Goal: Task Accomplishment & Management: Use online tool/utility

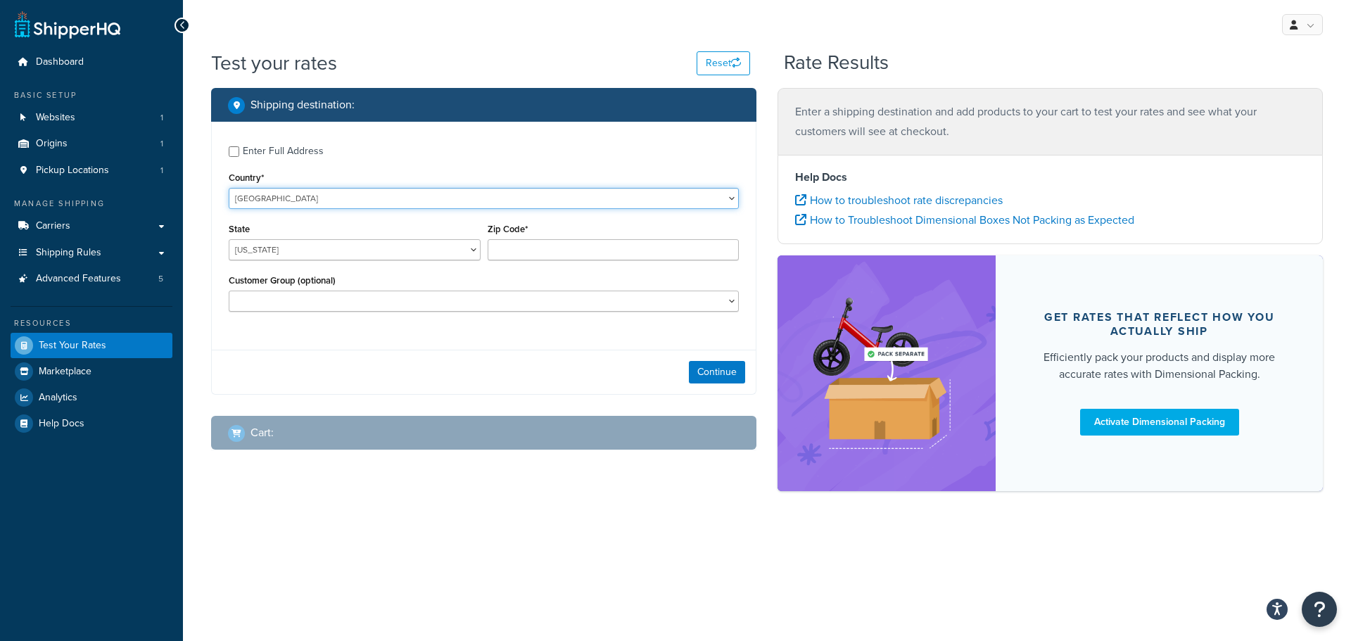
click at [364, 196] on select "[GEOGRAPHIC_DATA] [GEOGRAPHIC_DATA] [GEOGRAPHIC_DATA] [GEOGRAPHIC_DATA] [GEOGRA…" at bounding box center [484, 198] width 510 height 21
select select "CA"
click at [229, 188] on select "[GEOGRAPHIC_DATA] [GEOGRAPHIC_DATA] [GEOGRAPHIC_DATA] [GEOGRAPHIC_DATA] [GEOGRA…" at bounding box center [484, 198] width 510 height 21
select select "MB"
type input "R0C2z0"
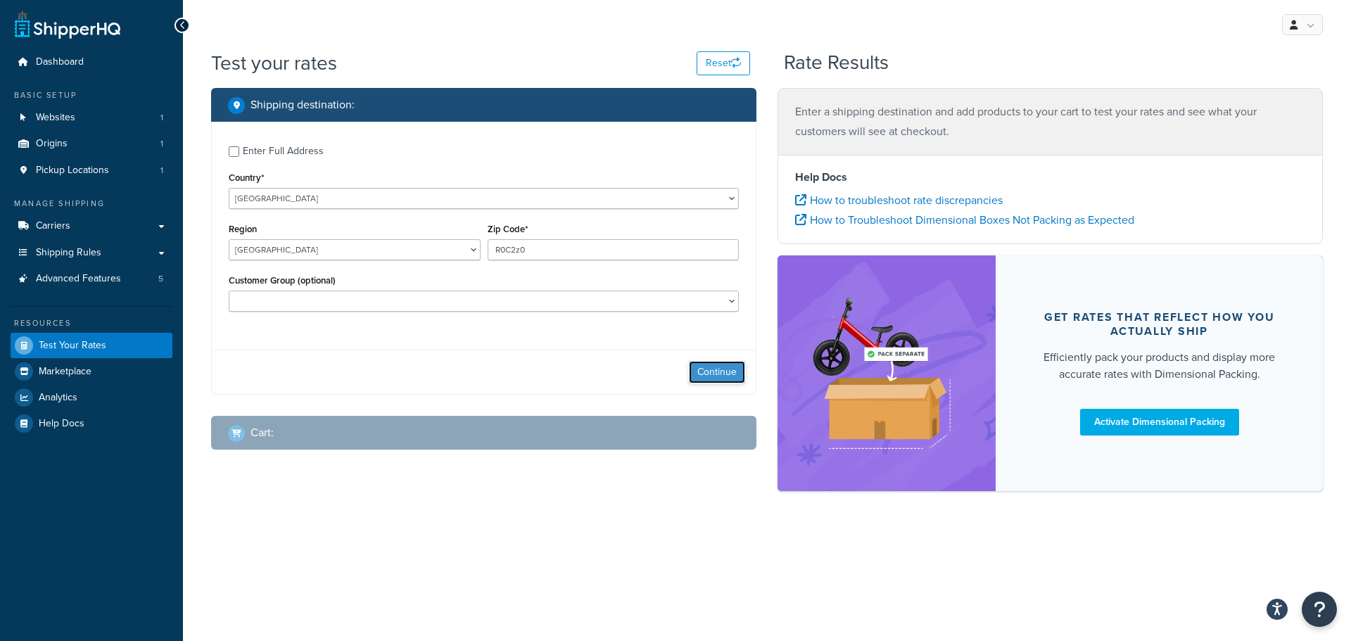
click at [736, 375] on button "Continue" at bounding box center [717, 372] width 56 height 23
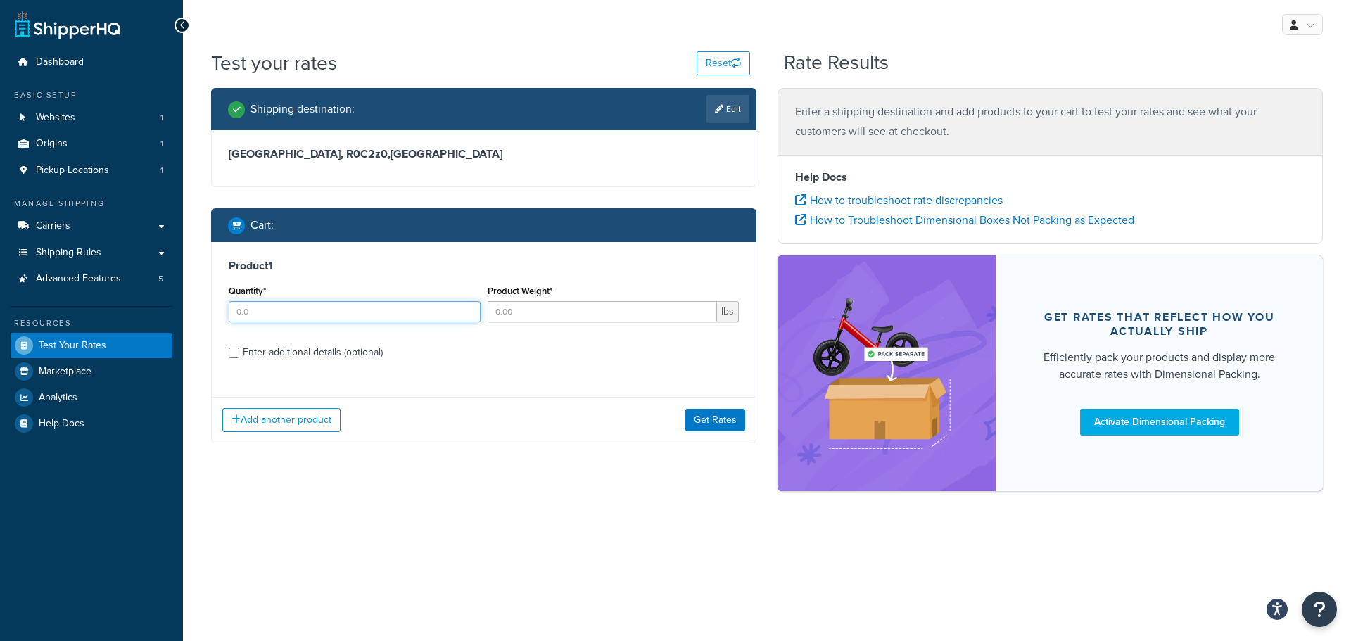
click at [252, 317] on input "Quantity*" at bounding box center [355, 311] width 252 height 21
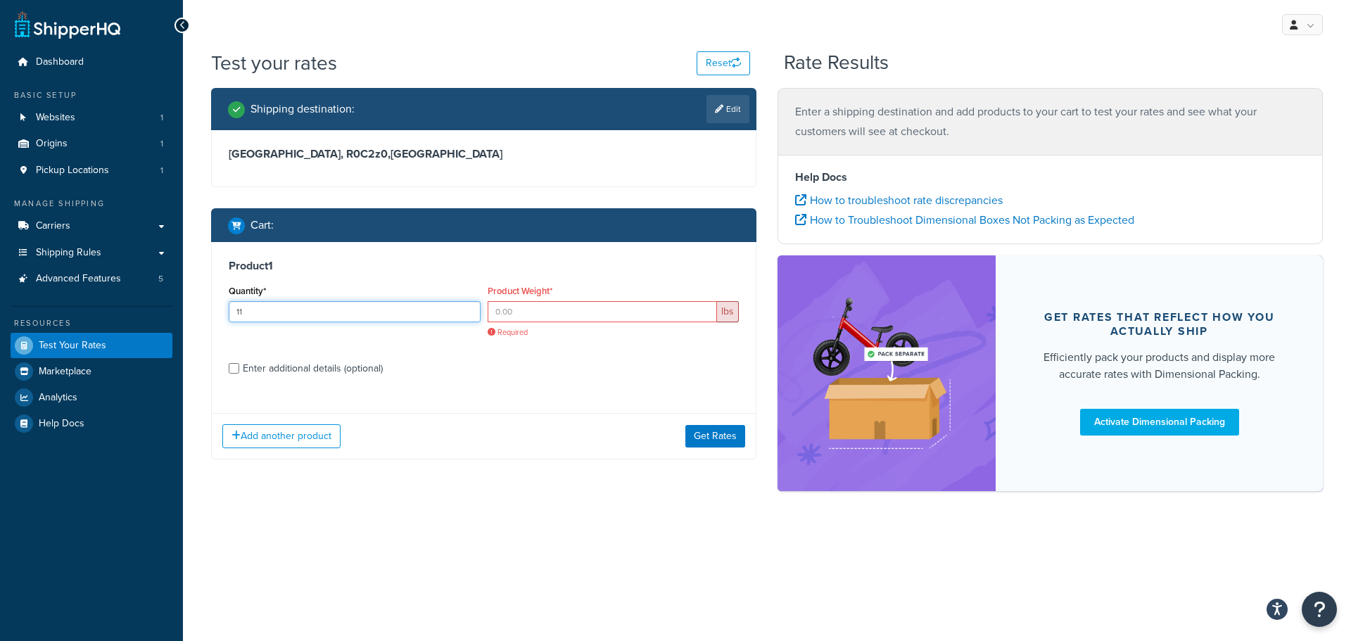
drag, startPoint x: 248, startPoint y: 317, endPoint x: 227, endPoint y: 319, distance: 20.5
click at [227, 319] on div "Quantity* 11" at bounding box center [354, 306] width 259 height 51
type input "1"
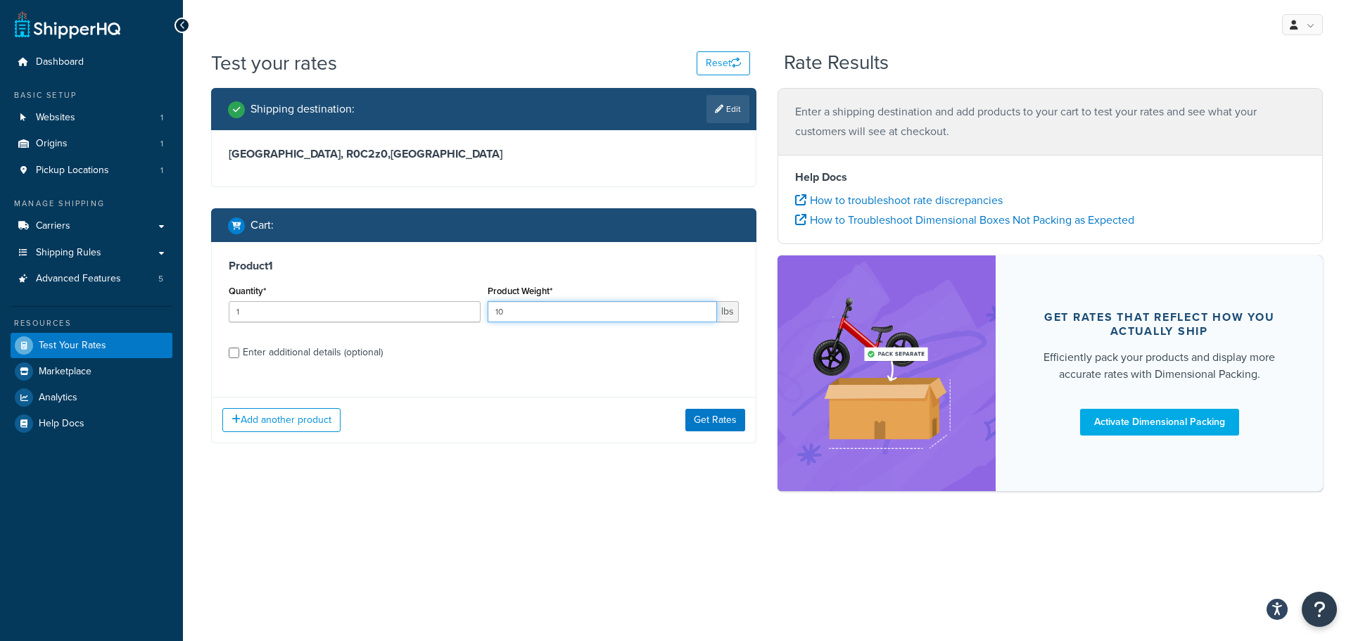
type input "10"
click at [254, 348] on div "Enter additional details (optional)" at bounding box center [313, 353] width 140 height 20
click at [239, 348] on input "Enter additional details (optional)" at bounding box center [234, 353] width 11 height 11
checkbox input "true"
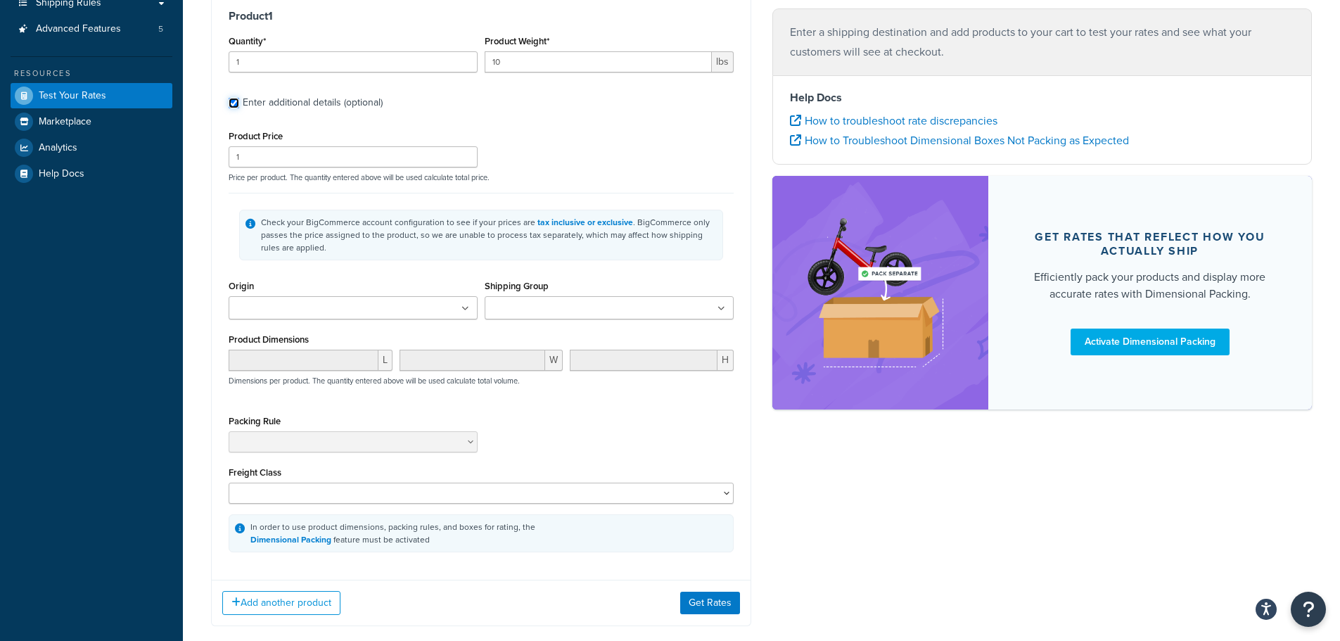
scroll to position [281, 0]
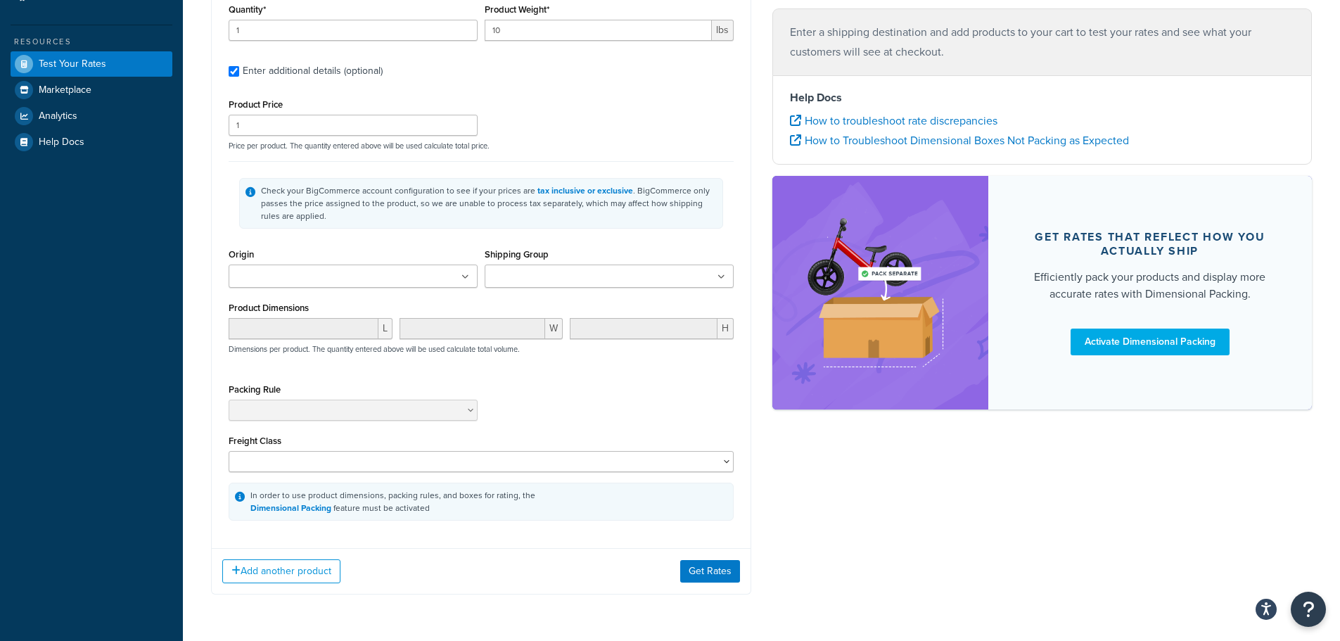
click at [562, 277] on input "Shipping Group" at bounding box center [551, 276] width 125 height 15
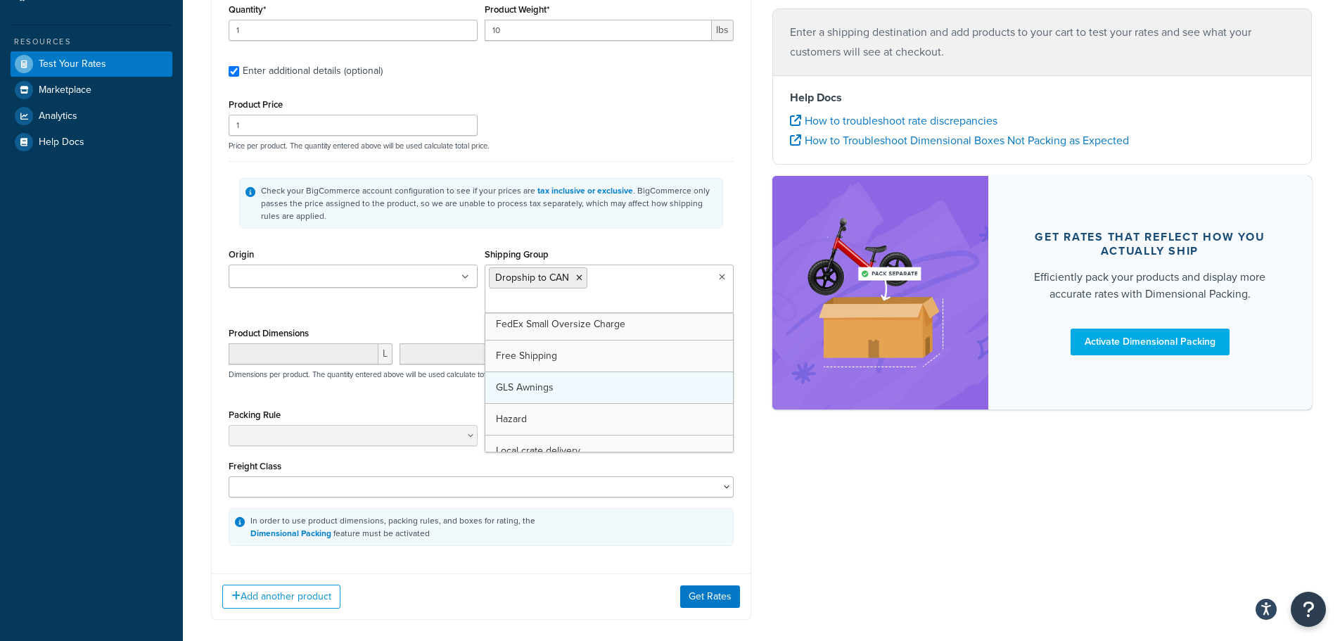
scroll to position [422, 0]
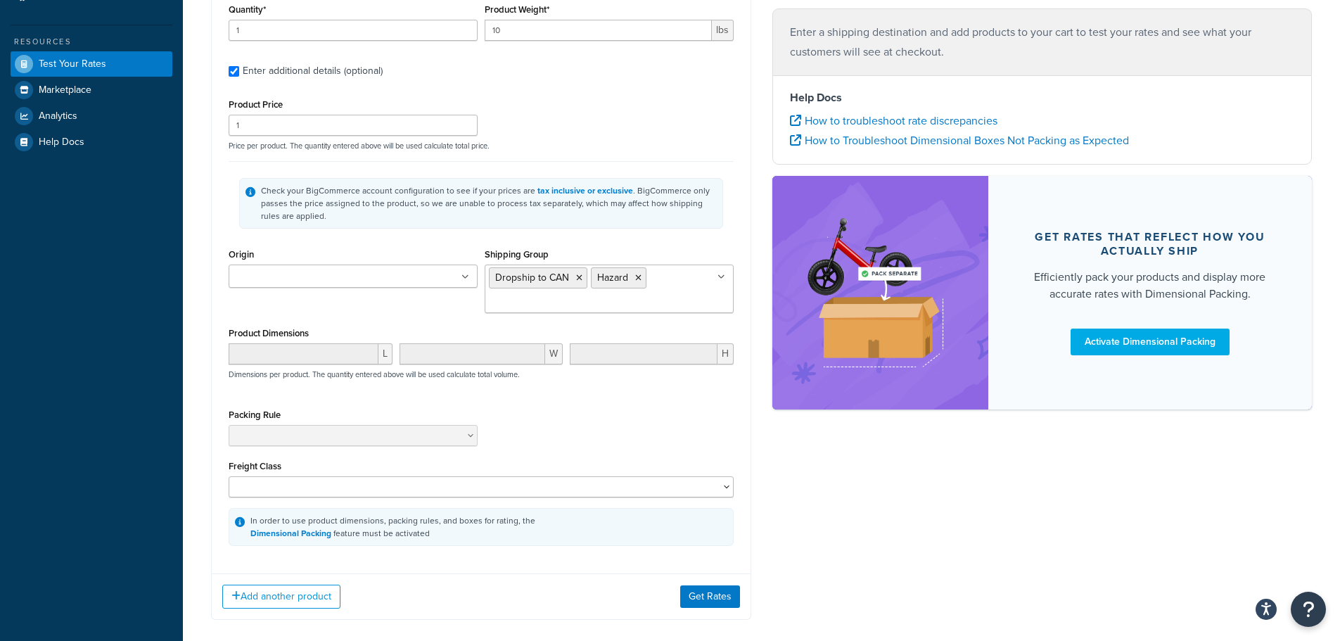
click at [847, 519] on div "Shipping destination : Edit [GEOGRAPHIC_DATA], R0C2z0 , [GEOGRAPHIC_DATA] Cart …" at bounding box center [762, 223] width 1122 height 835
click at [712, 594] on button "Get Rates" at bounding box center [710, 596] width 60 height 23
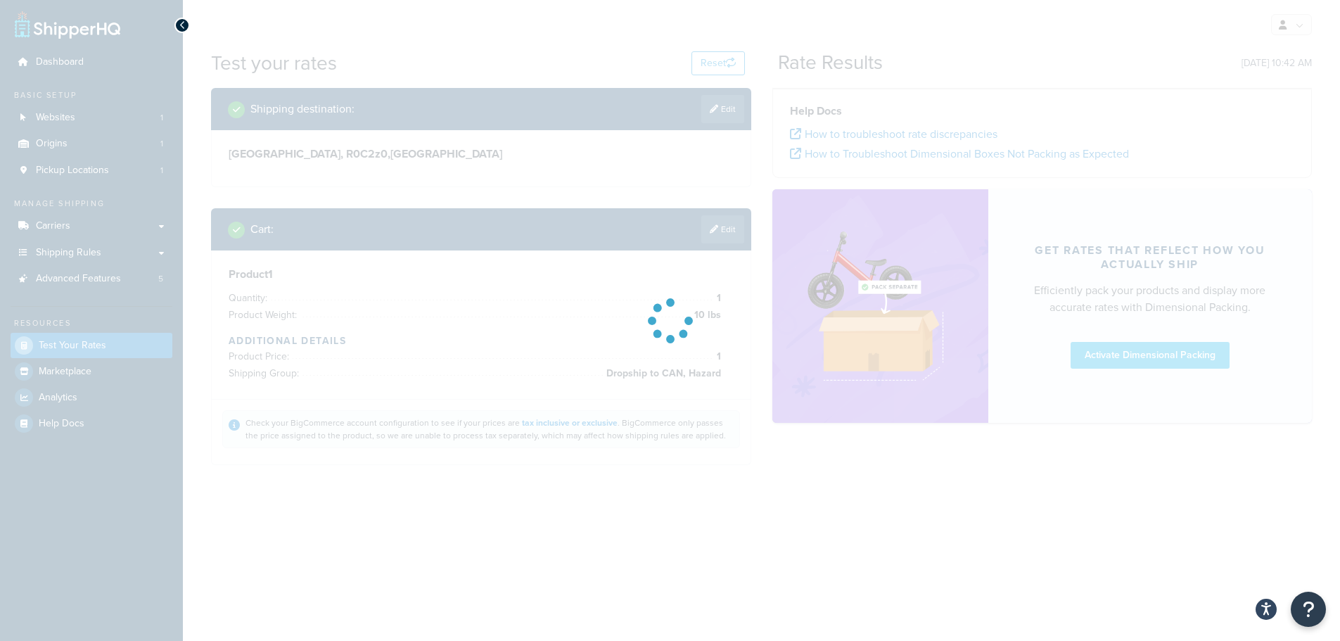
scroll to position [0, 0]
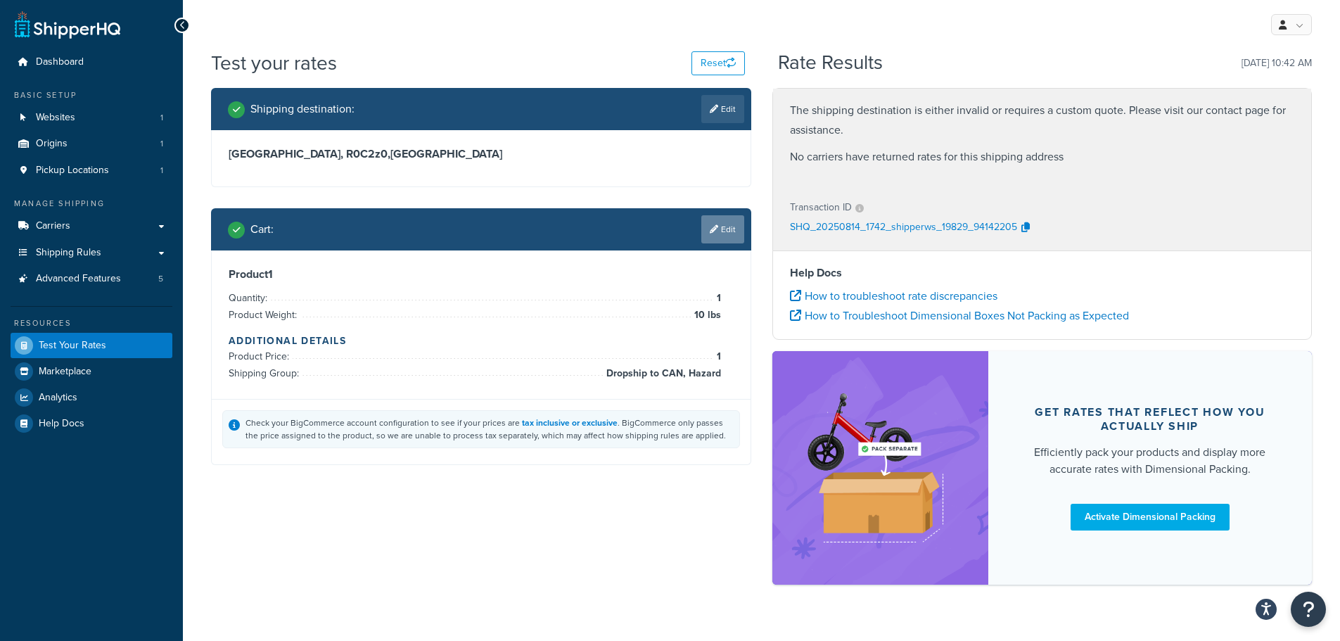
click at [726, 228] on link "Edit" at bounding box center [723, 229] width 43 height 28
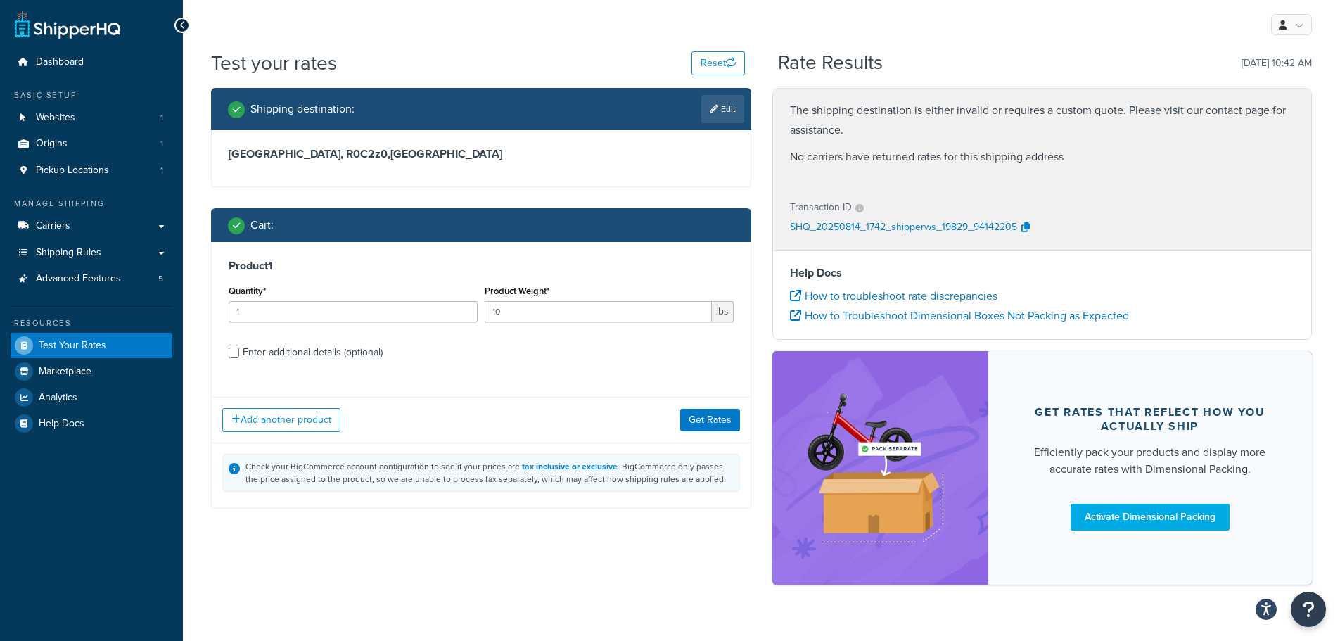
click at [346, 345] on div "Enter additional details (optional)" at bounding box center [313, 353] width 140 height 20
click at [239, 348] on input "Enter additional details (optional)" at bounding box center [234, 353] width 11 height 11
checkbox input "true"
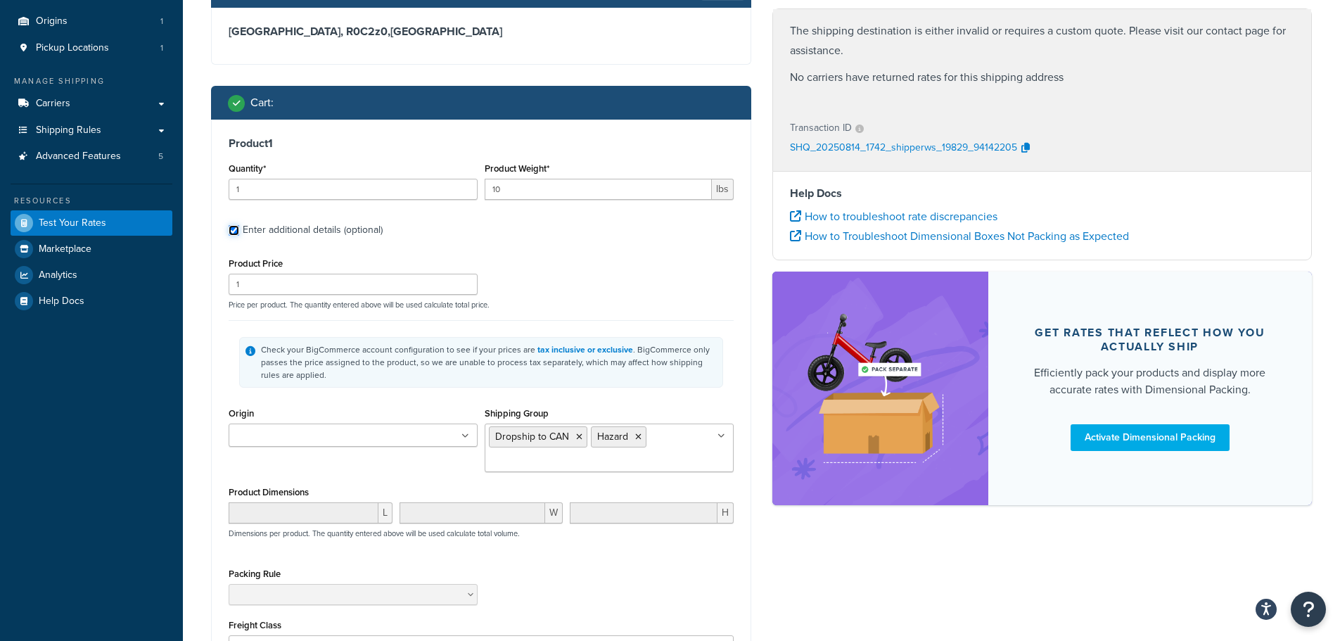
scroll to position [152, 0]
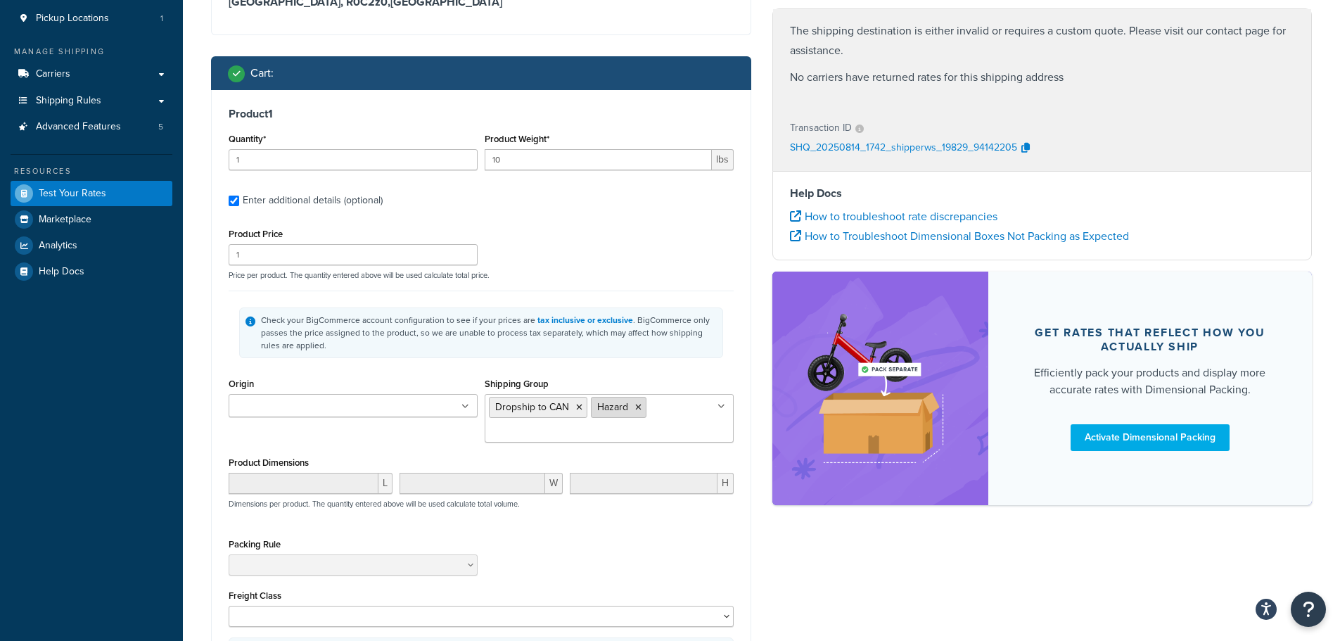
click at [640, 412] on icon at bounding box center [638, 407] width 6 height 8
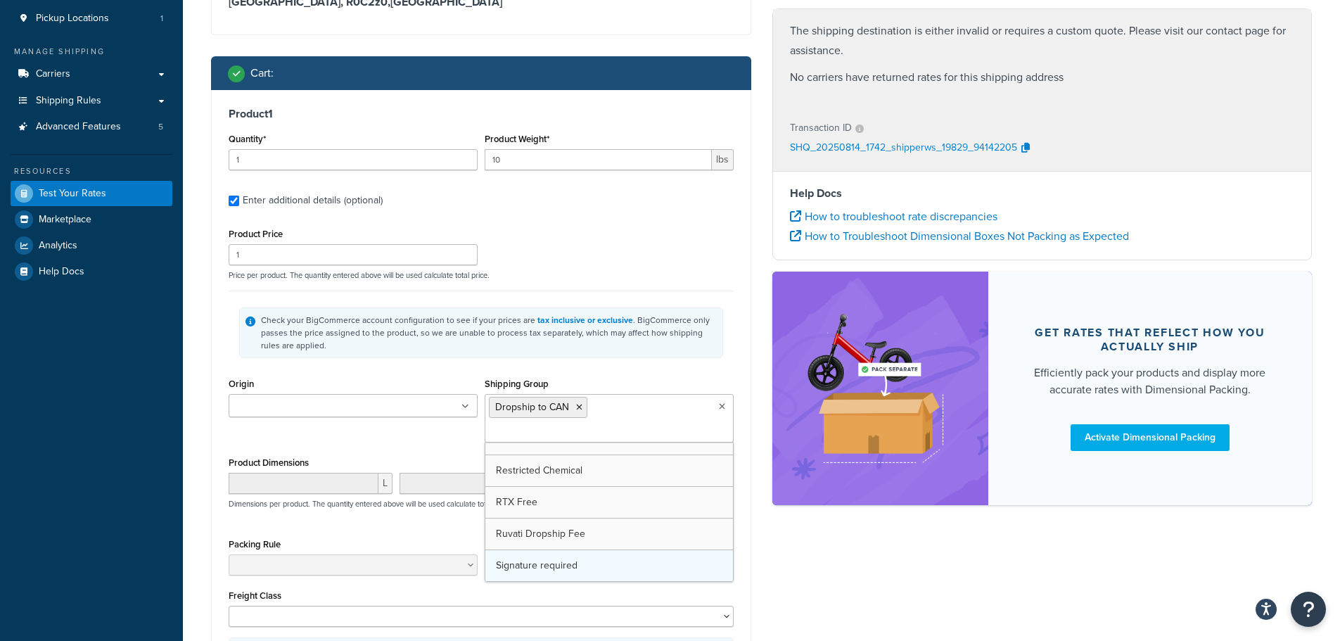
scroll to position [778, 0]
click at [701, 251] on div "Product Price 1 Price per product. The quantity entered above will be used calc…" at bounding box center [481, 252] width 512 height 56
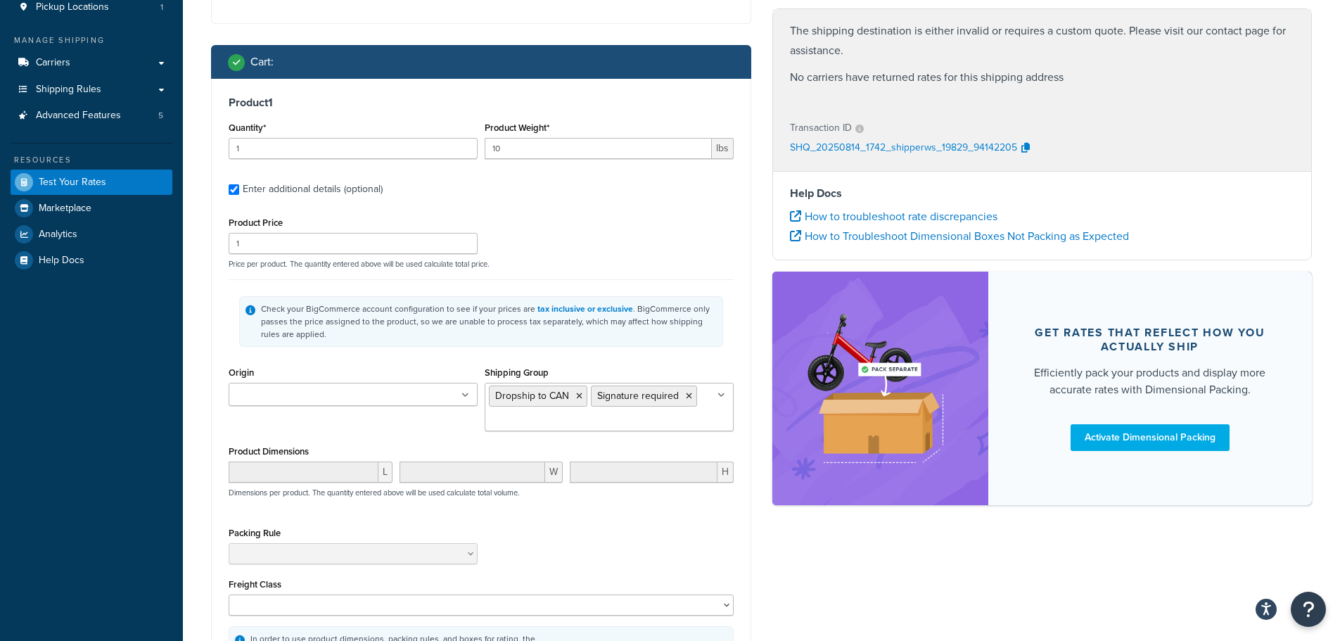
scroll to position [417, 0]
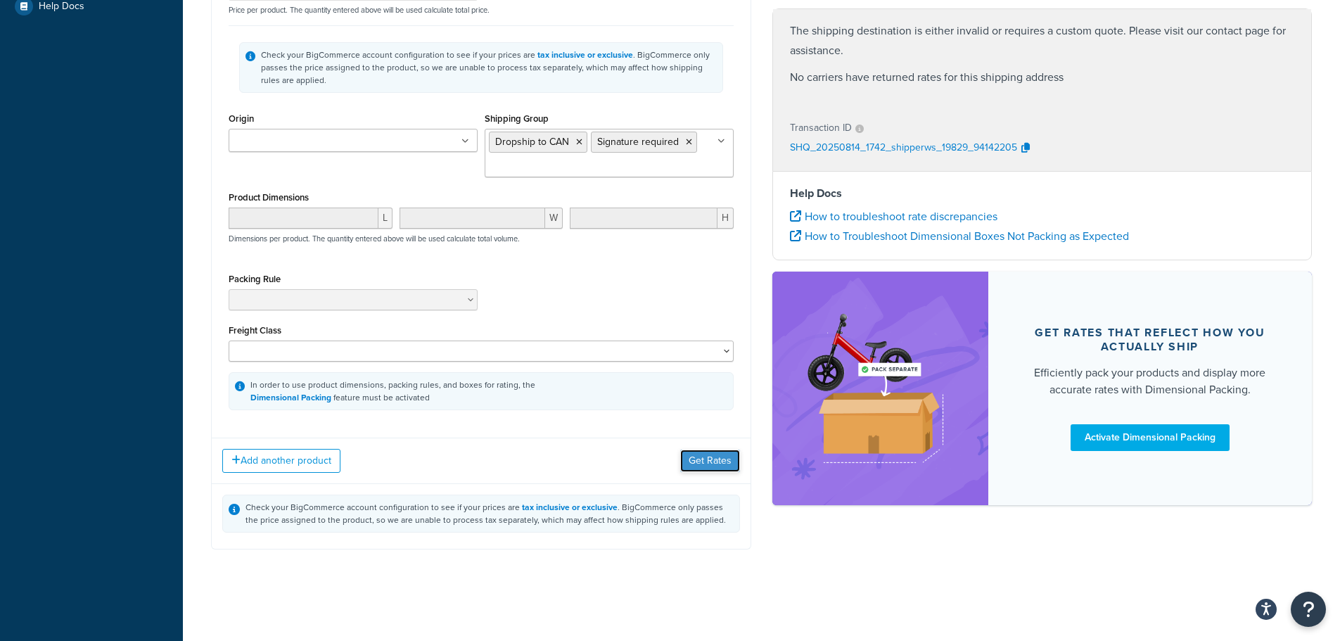
click at [714, 467] on button "Get Rates" at bounding box center [710, 461] width 60 height 23
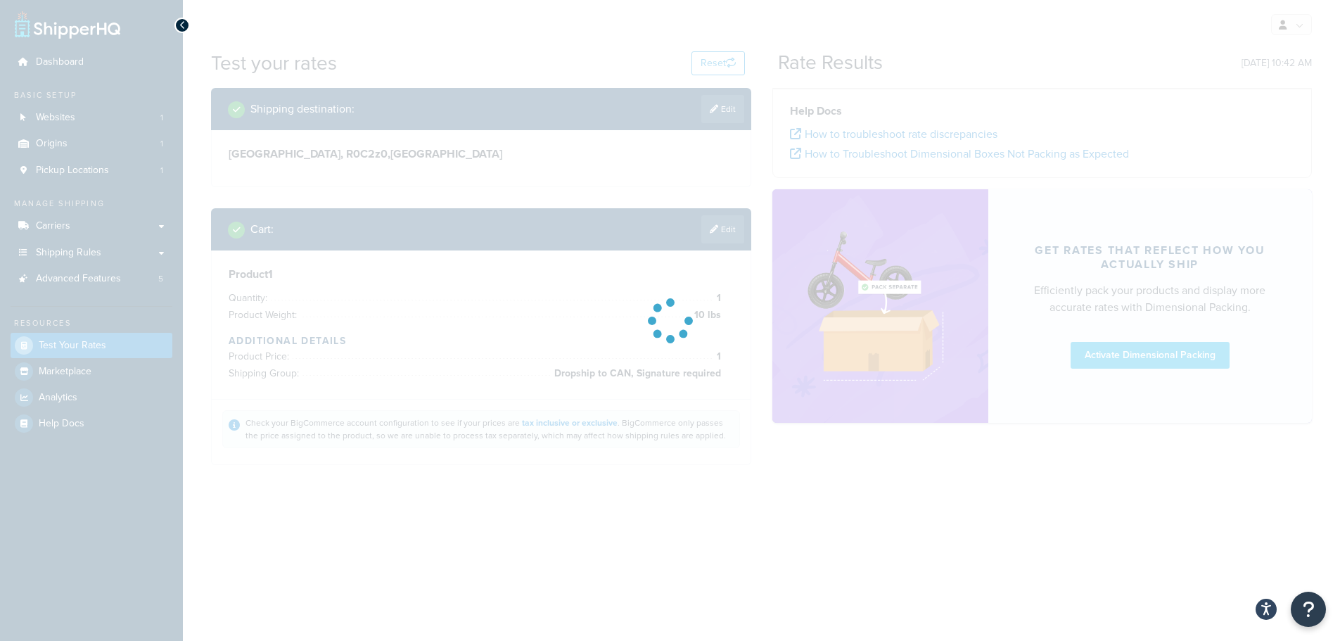
scroll to position [0, 0]
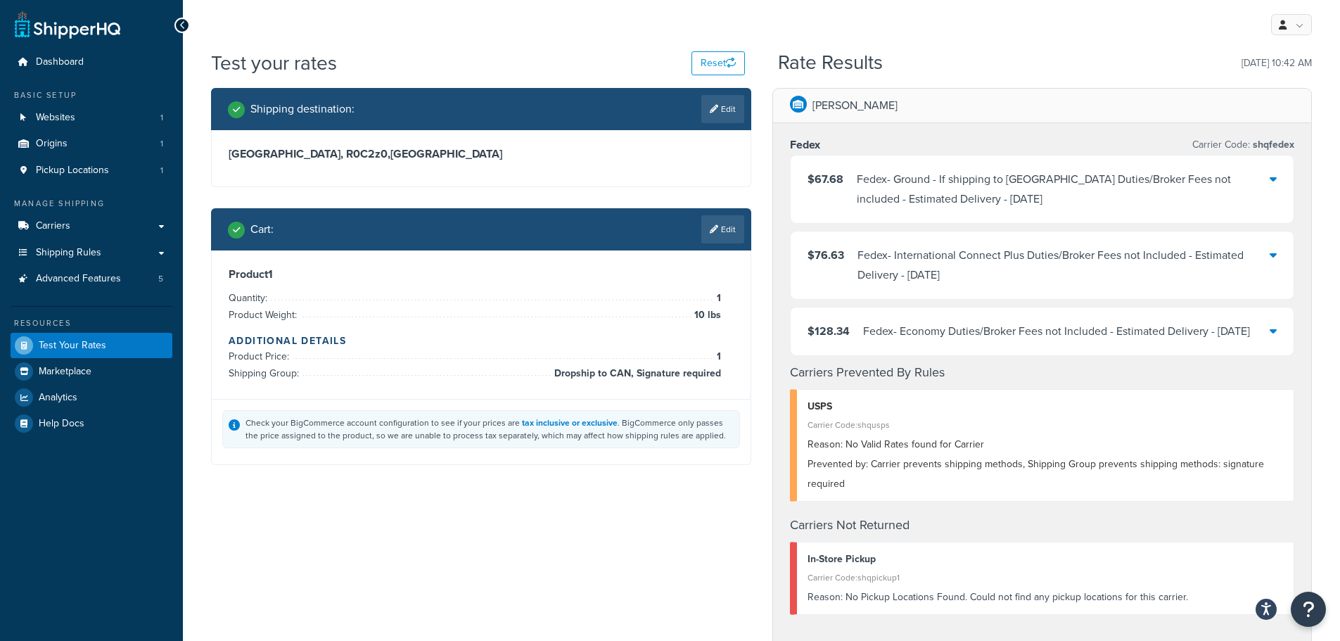
click at [953, 185] on div "Fedex - Ground - If shipping to [GEOGRAPHIC_DATA] Duties/Broker Fees not includ…" at bounding box center [1064, 189] width 414 height 39
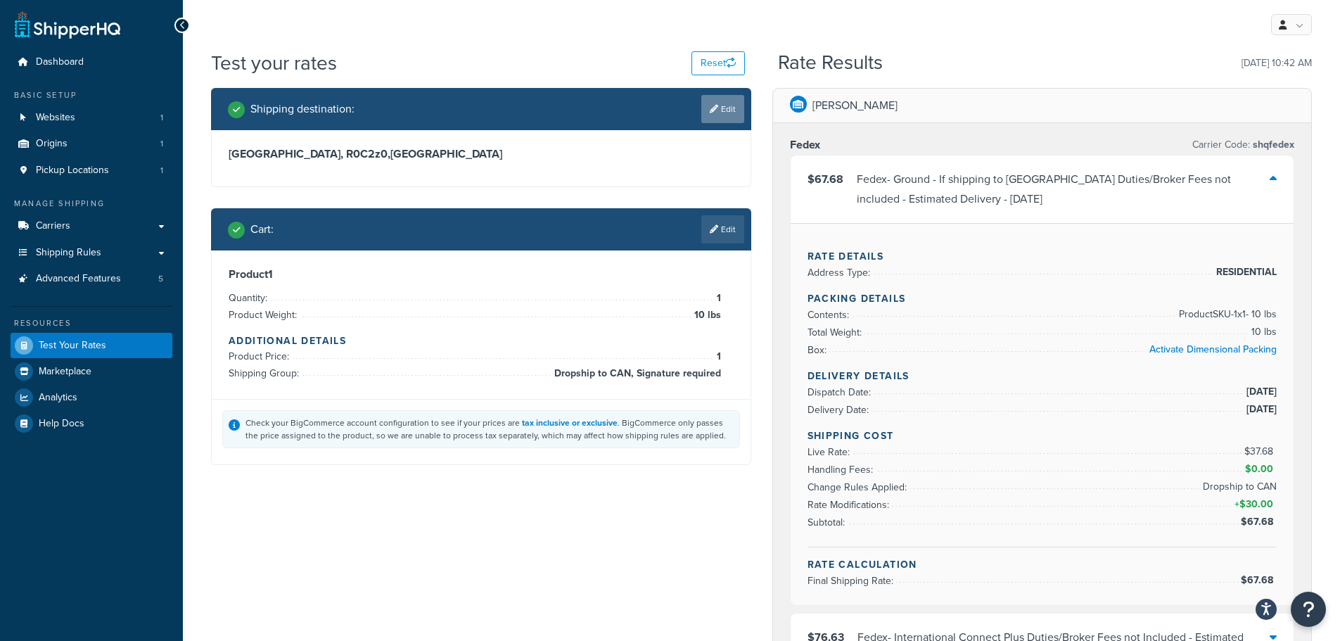
click at [723, 103] on link "Edit" at bounding box center [723, 109] width 43 height 28
select select "CA"
select select "MB"
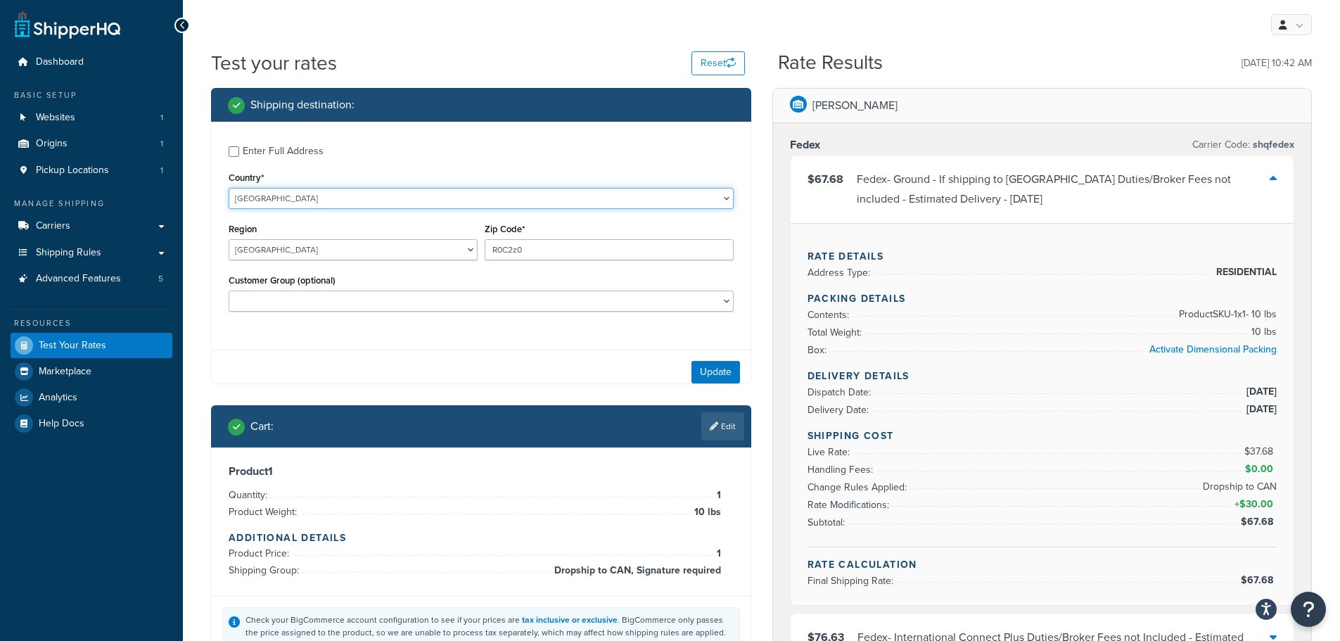
click at [336, 205] on select "[GEOGRAPHIC_DATA] [GEOGRAPHIC_DATA] [GEOGRAPHIC_DATA] [GEOGRAPHIC_DATA] [GEOGRA…" at bounding box center [481, 198] width 505 height 21
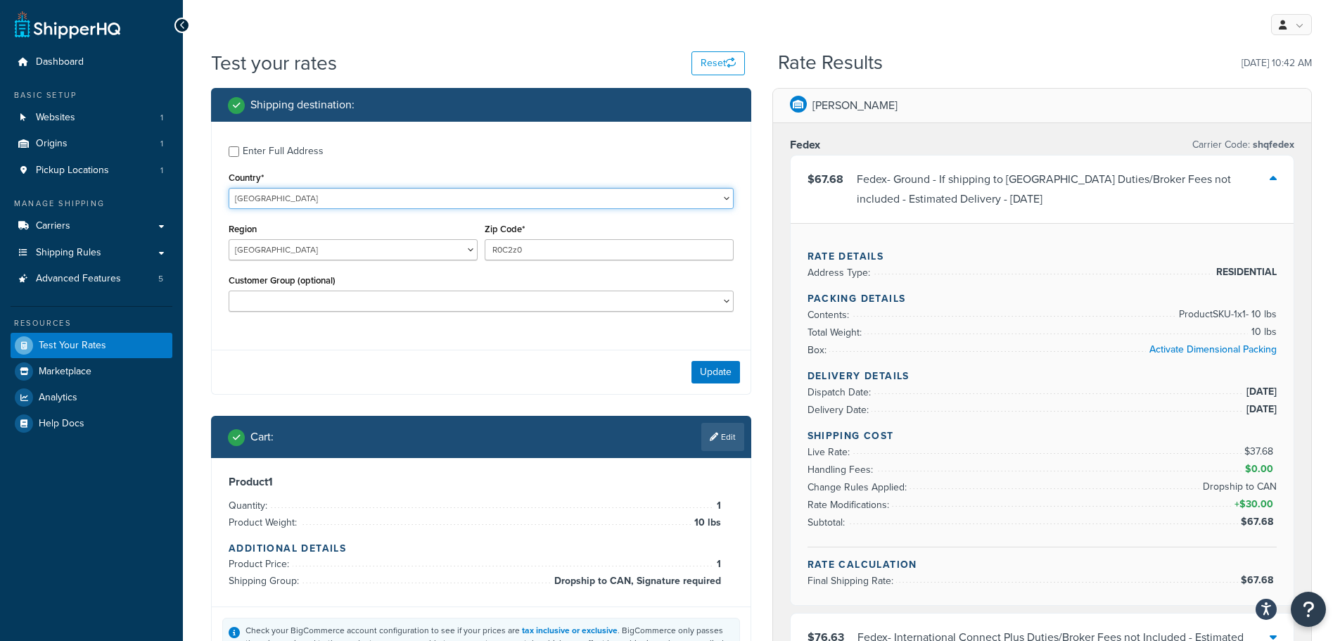
select select "US"
click at [229, 188] on select "[GEOGRAPHIC_DATA] [GEOGRAPHIC_DATA] [GEOGRAPHIC_DATA] [GEOGRAPHIC_DATA] [GEOGRA…" at bounding box center [481, 198] width 505 height 21
click at [290, 252] on select "[US_STATE] [US_STATE] [US_STATE] [US_STATE] [US_STATE] Armed Forces Americas Ar…" at bounding box center [353, 249] width 249 height 21
select select "MN"
click at [229, 239] on select "[US_STATE] [US_STATE] [US_STATE] [US_STATE] [US_STATE] Armed Forces Americas Ar…" at bounding box center [353, 249] width 249 height 21
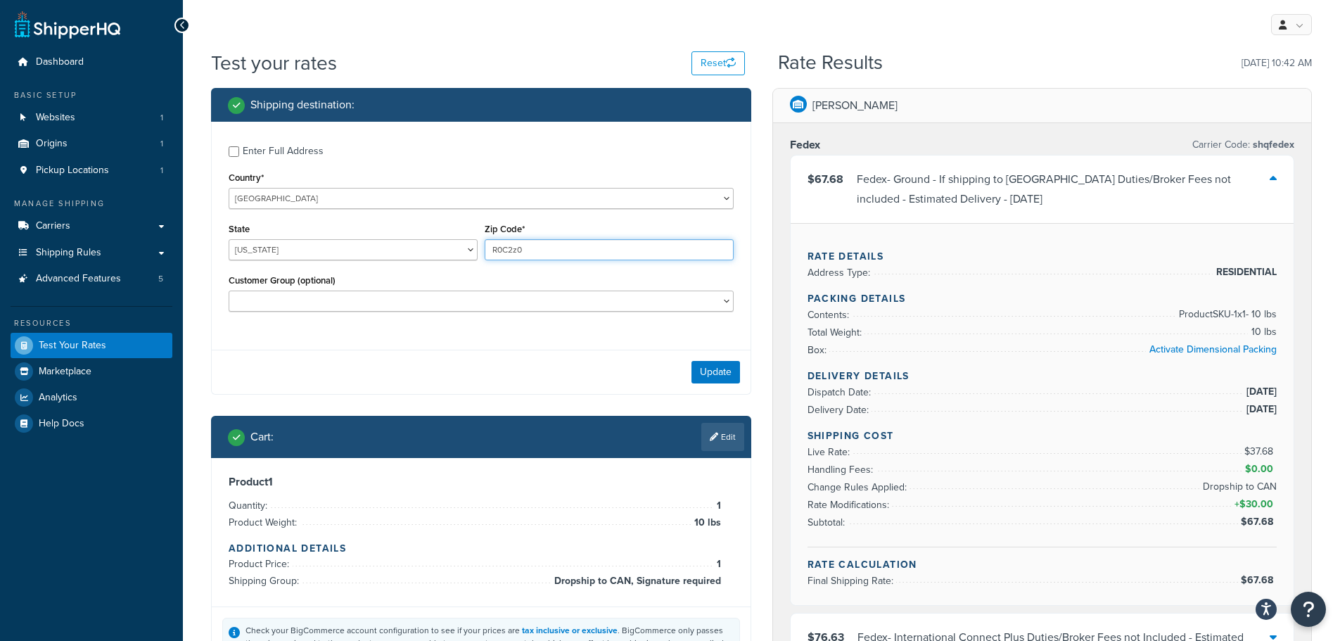
drag, startPoint x: 543, startPoint y: 252, endPoint x: 439, endPoint y: 248, distance: 104.2
click at [440, 248] on div "State [US_STATE] [US_STATE] [US_STATE] [US_STATE] [US_STATE] Armed Forces Ameri…" at bounding box center [481, 245] width 512 height 51
type input "55344"
click at [684, 367] on div "Update" at bounding box center [481, 372] width 539 height 44
click at [697, 372] on button "Update" at bounding box center [716, 372] width 49 height 23
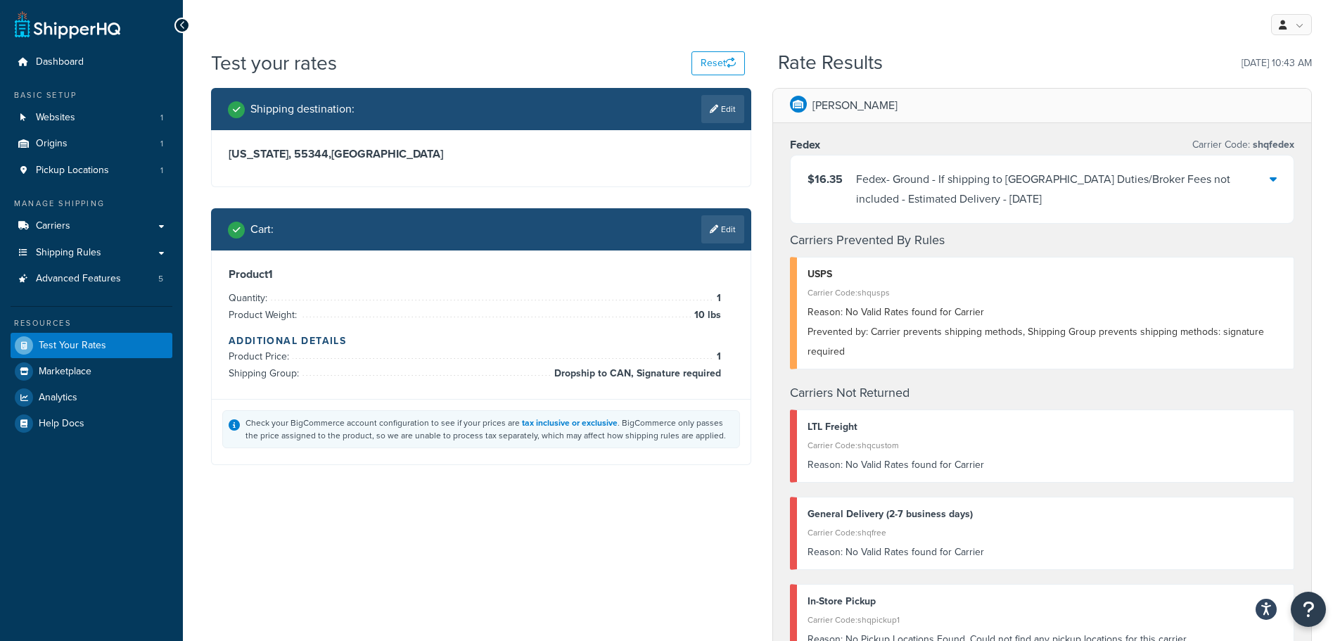
scroll to position [70, 0]
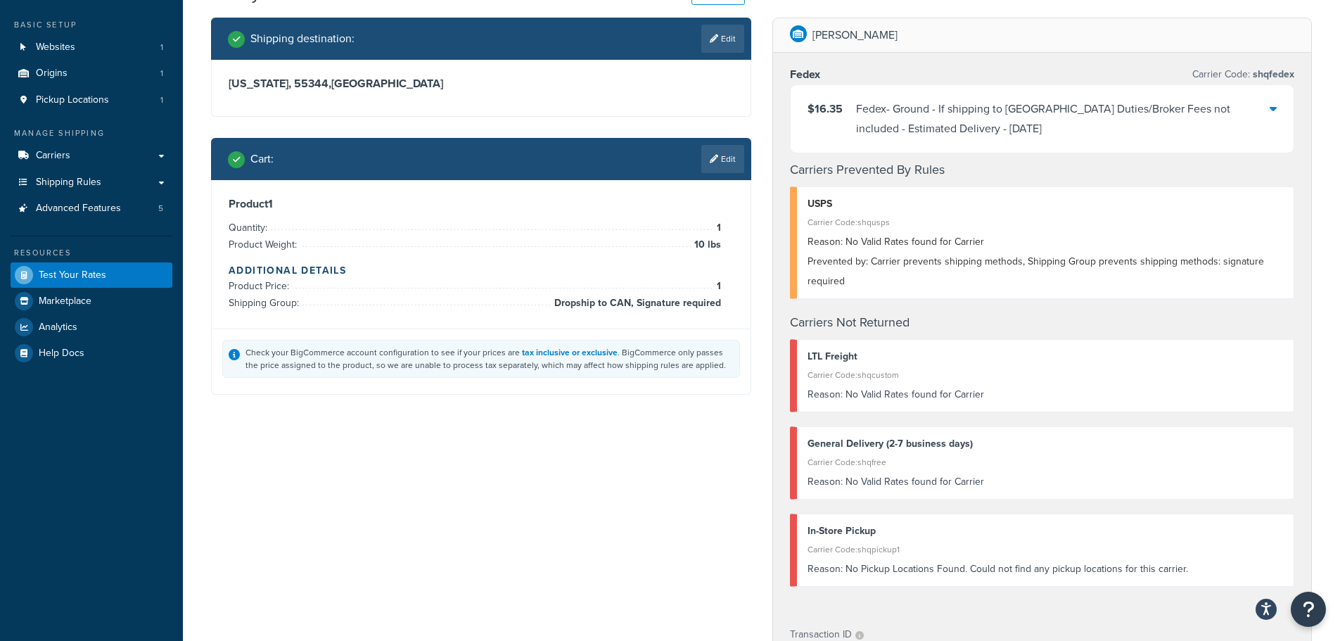
click at [908, 131] on div "Fedex - Ground - If shipping to [GEOGRAPHIC_DATA] Duties/Broker Fees not includ…" at bounding box center [1063, 118] width 414 height 39
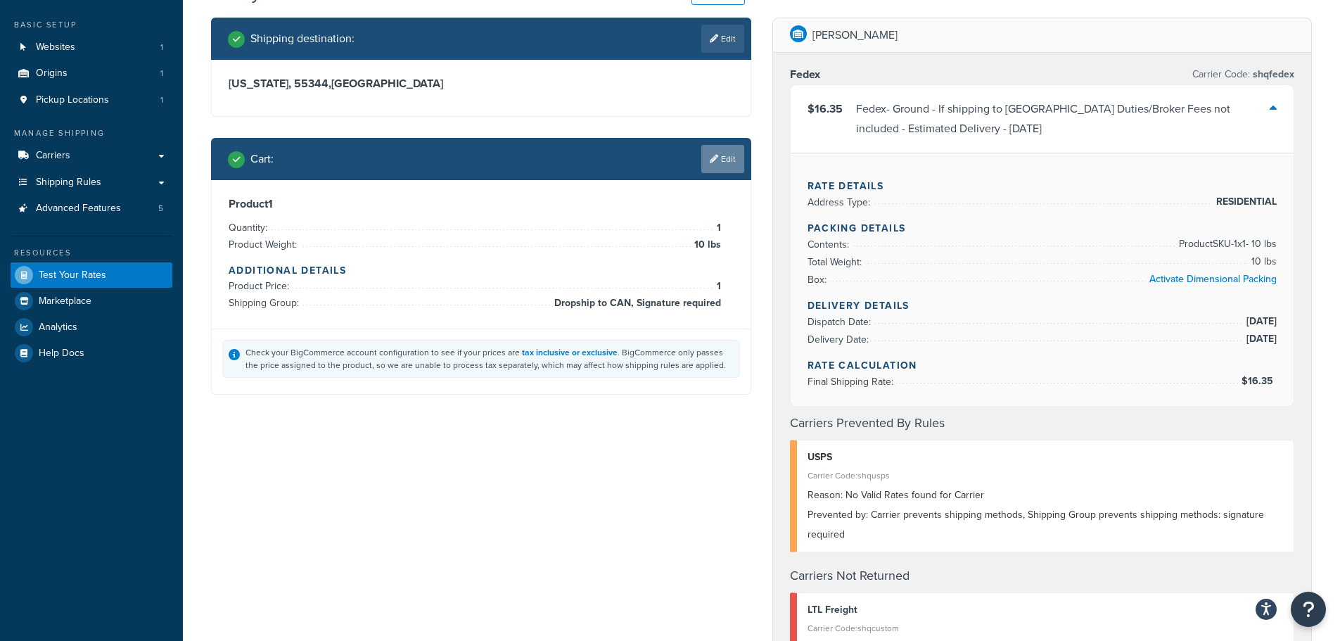
click at [726, 162] on link "Edit" at bounding box center [723, 159] width 43 height 28
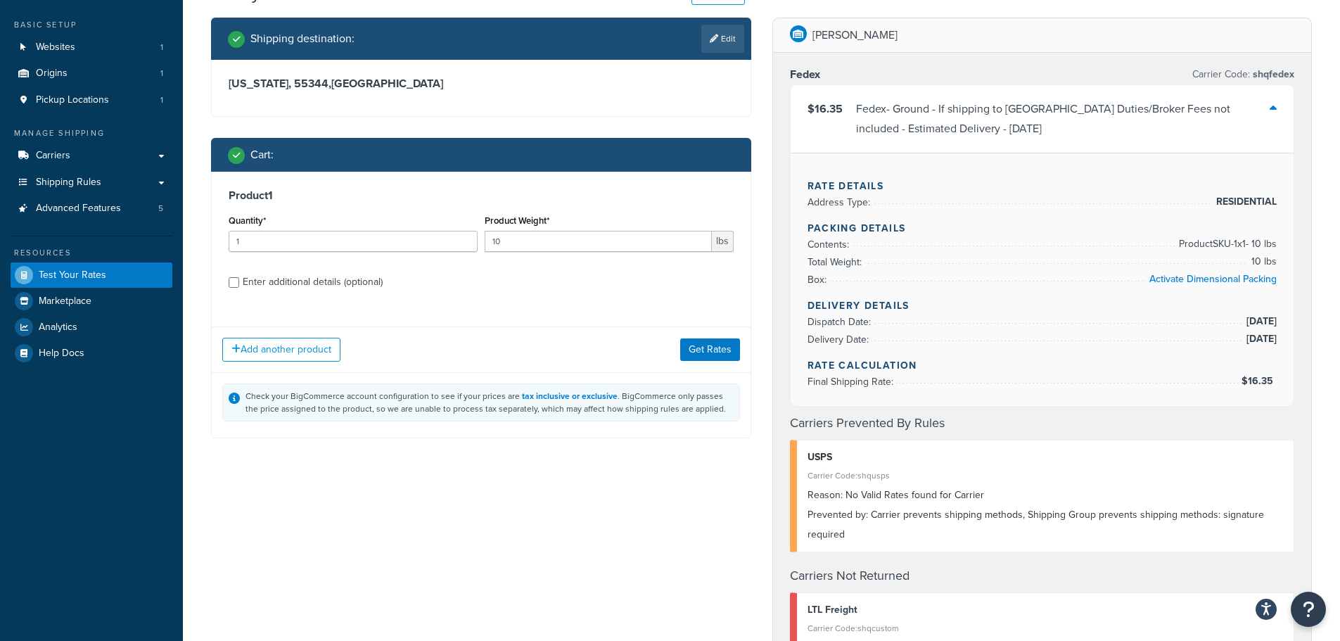
click at [262, 280] on div "Enter additional details (optional)" at bounding box center [313, 282] width 140 height 20
click at [239, 280] on input "Enter additional details (optional)" at bounding box center [234, 282] width 11 height 11
checkbox input "true"
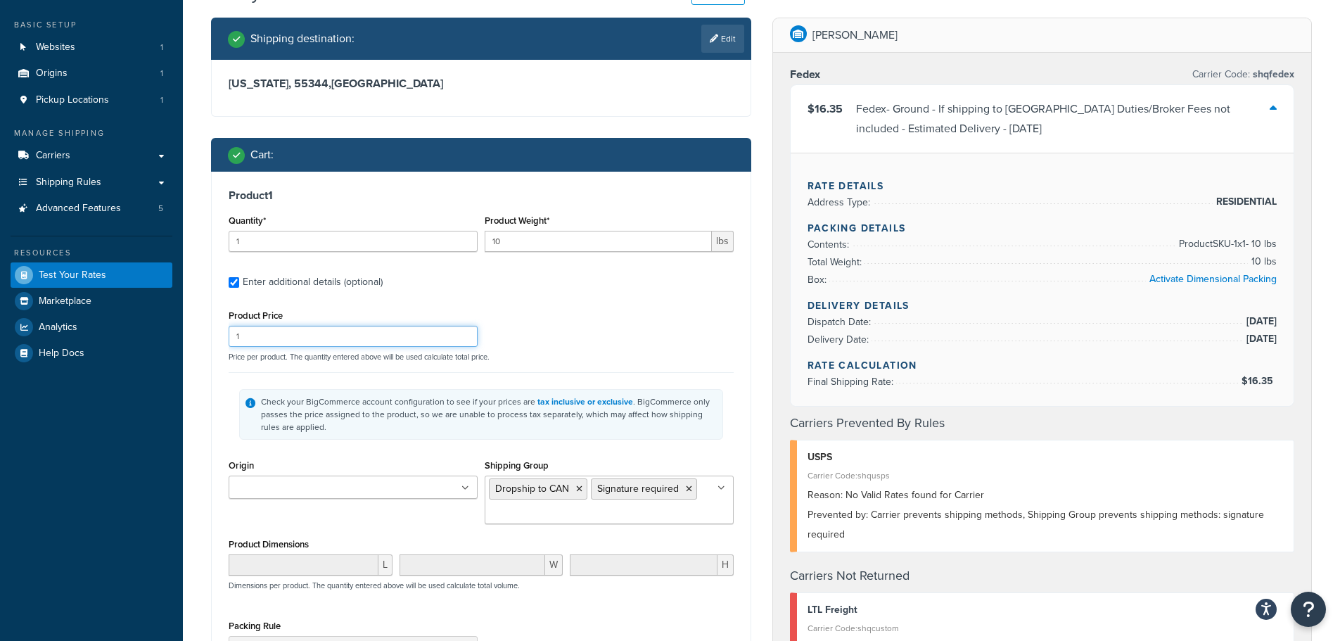
click at [316, 334] on input "1" at bounding box center [353, 336] width 249 height 21
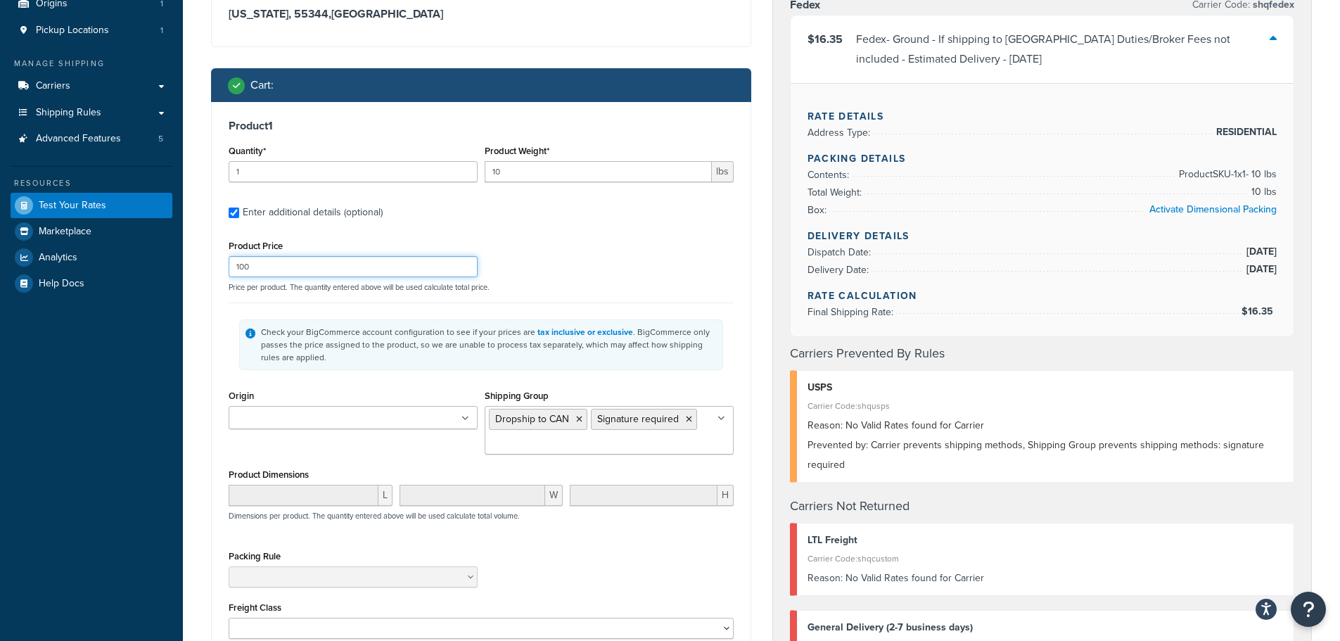
scroll to position [281, 0]
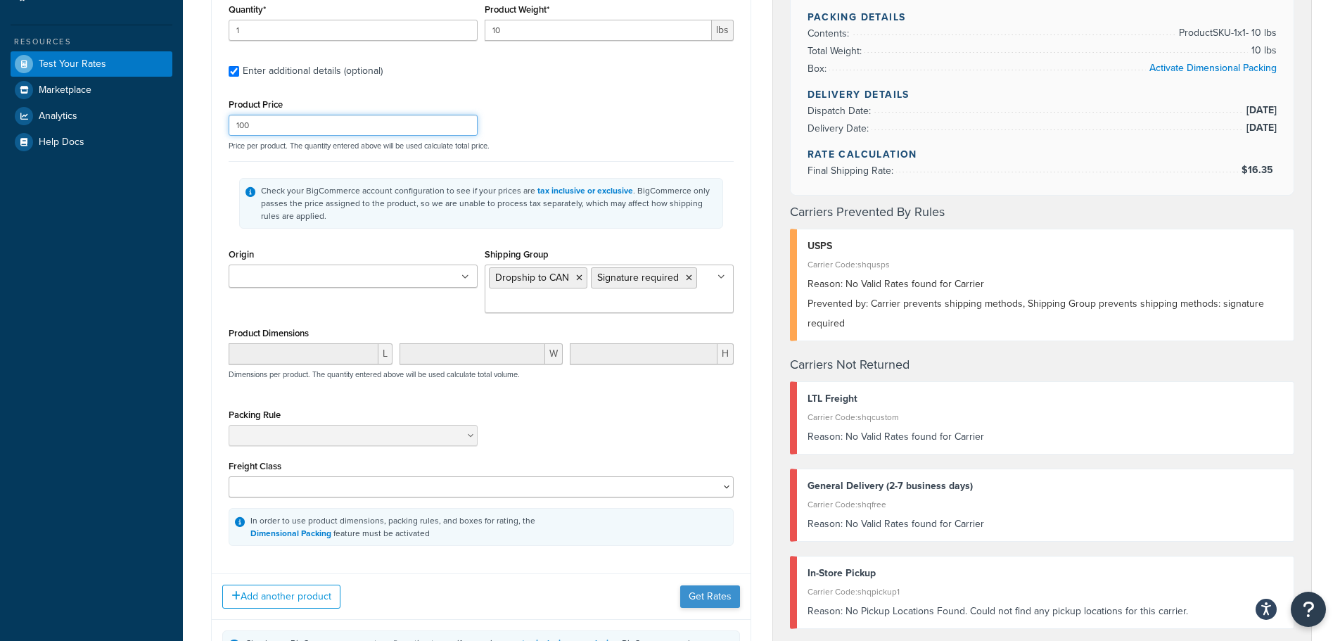
type input "100"
click at [699, 602] on button "Get Rates" at bounding box center [710, 596] width 60 height 23
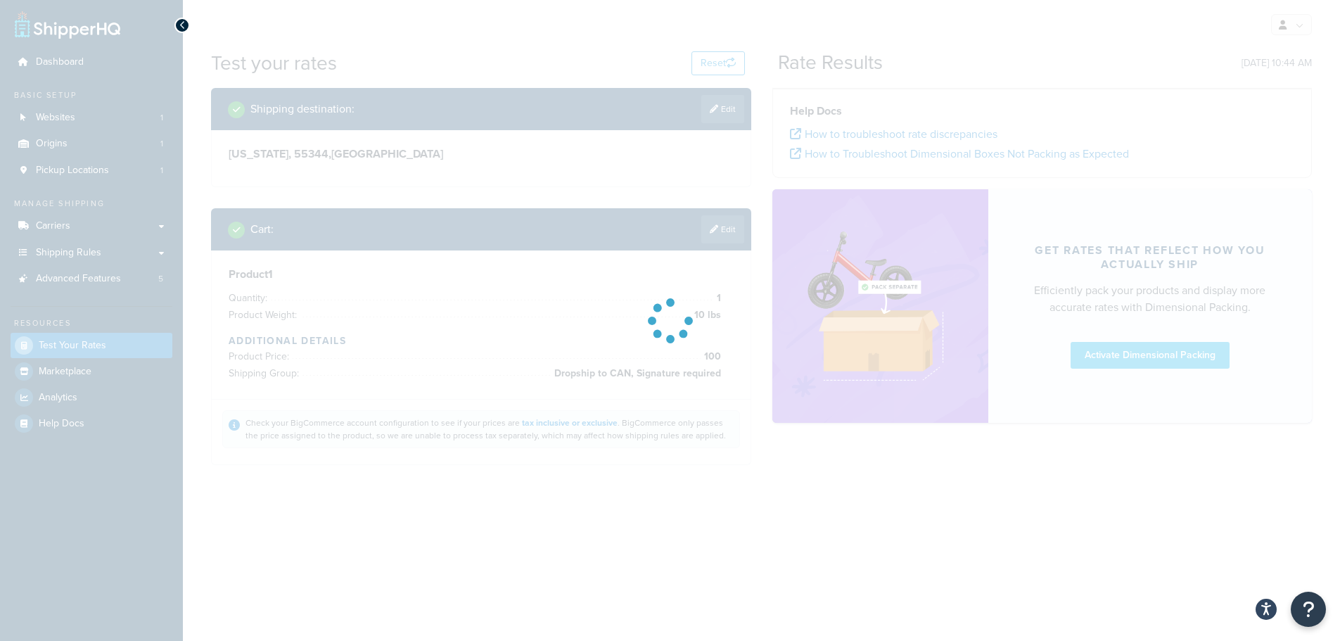
scroll to position [0, 0]
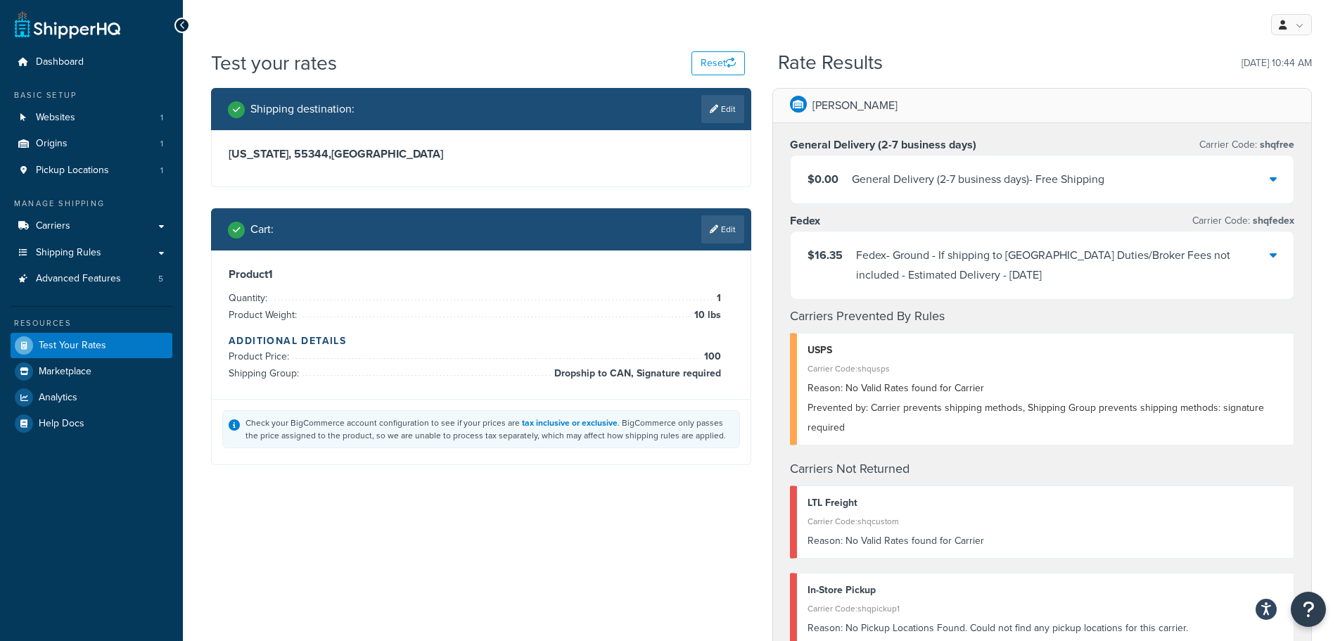
click at [958, 283] on div "Fedex - Ground - If shipping to [GEOGRAPHIC_DATA] Duties/Broker Fees not includ…" at bounding box center [1063, 265] width 414 height 39
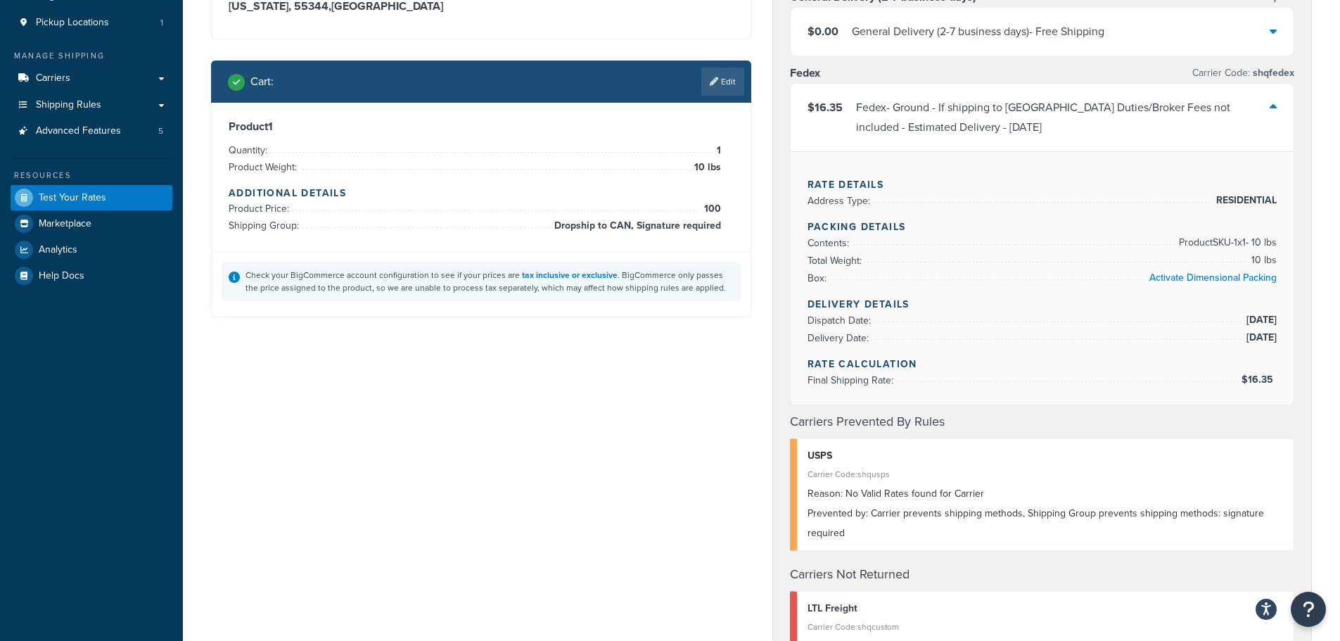
scroll to position [141, 0]
